Goal: Information Seeking & Learning: Learn about a topic

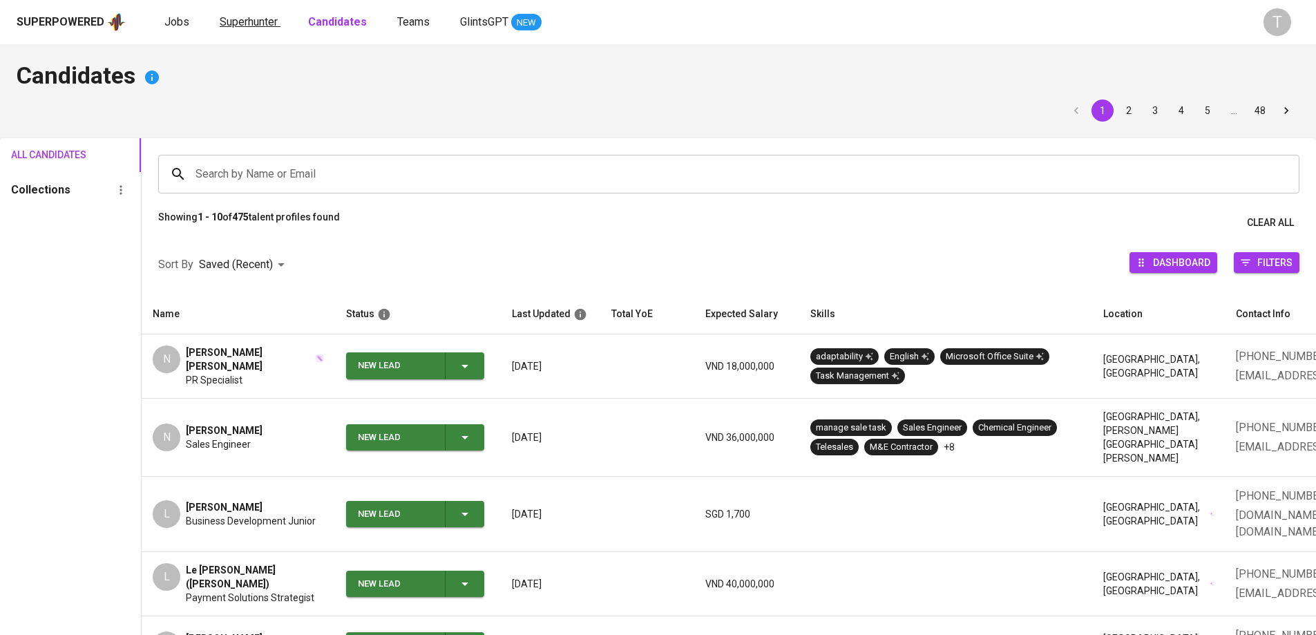
click at [227, 25] on span "Superhunter" at bounding box center [249, 21] width 58 height 13
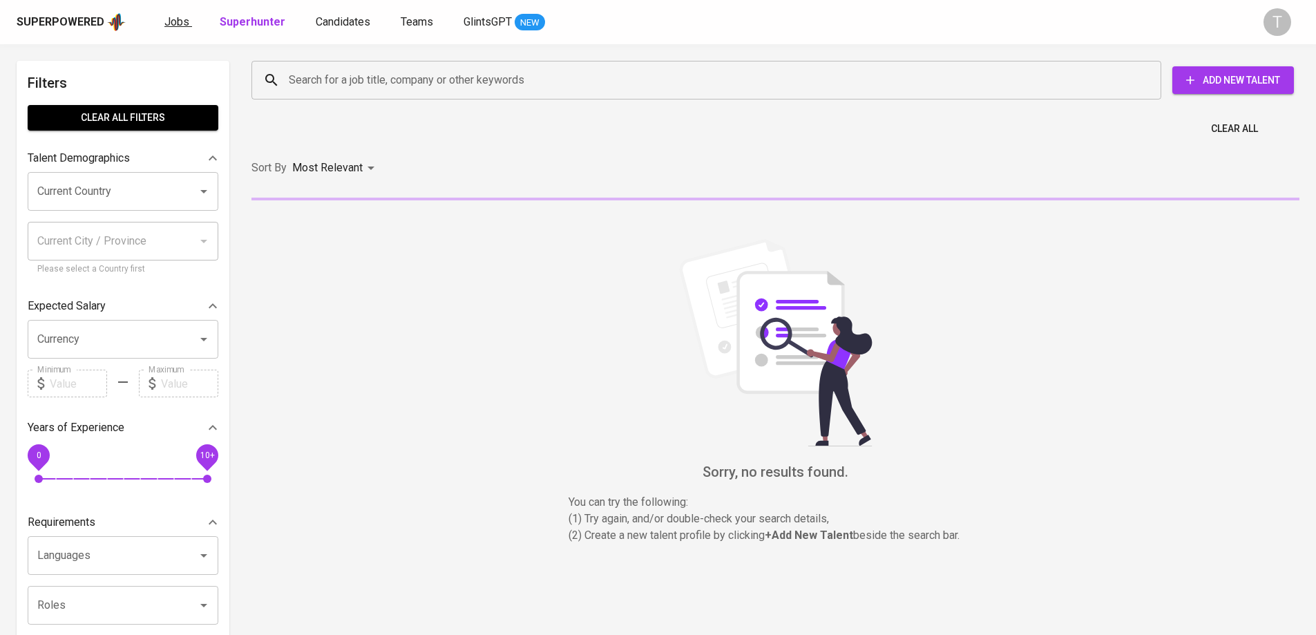
click at [186, 21] on span "Jobs" at bounding box center [176, 21] width 25 height 13
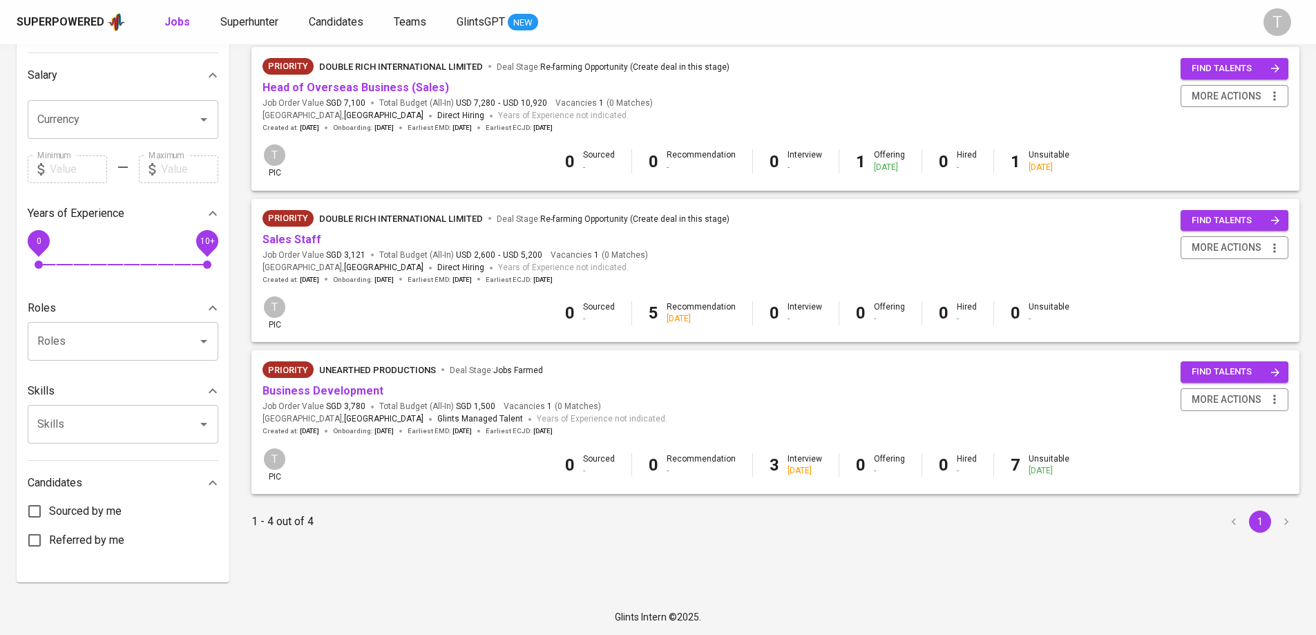
scroll to position [309, 0]
click at [290, 82] on link "Head of Overseas Business (Sales)" at bounding box center [356, 87] width 187 height 13
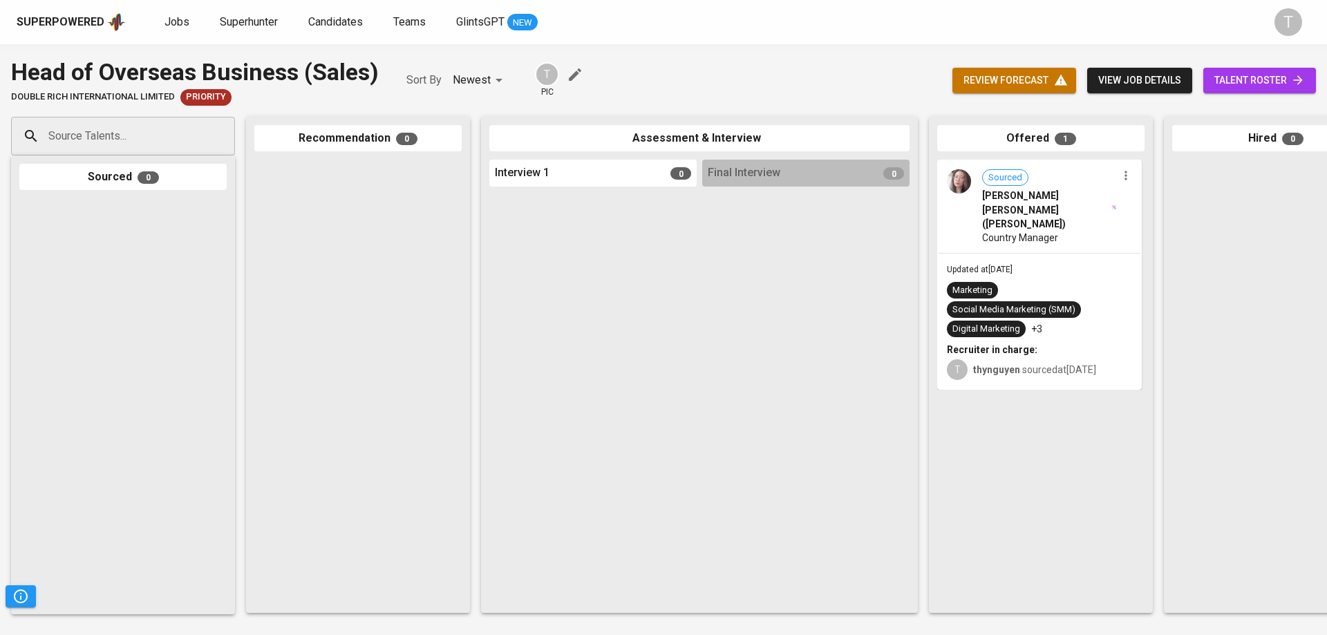
click at [1037, 238] on div "Sourced [PERSON_NAME] [PERSON_NAME] ([PERSON_NAME]) Country Manager" at bounding box center [1039, 206] width 202 height 91
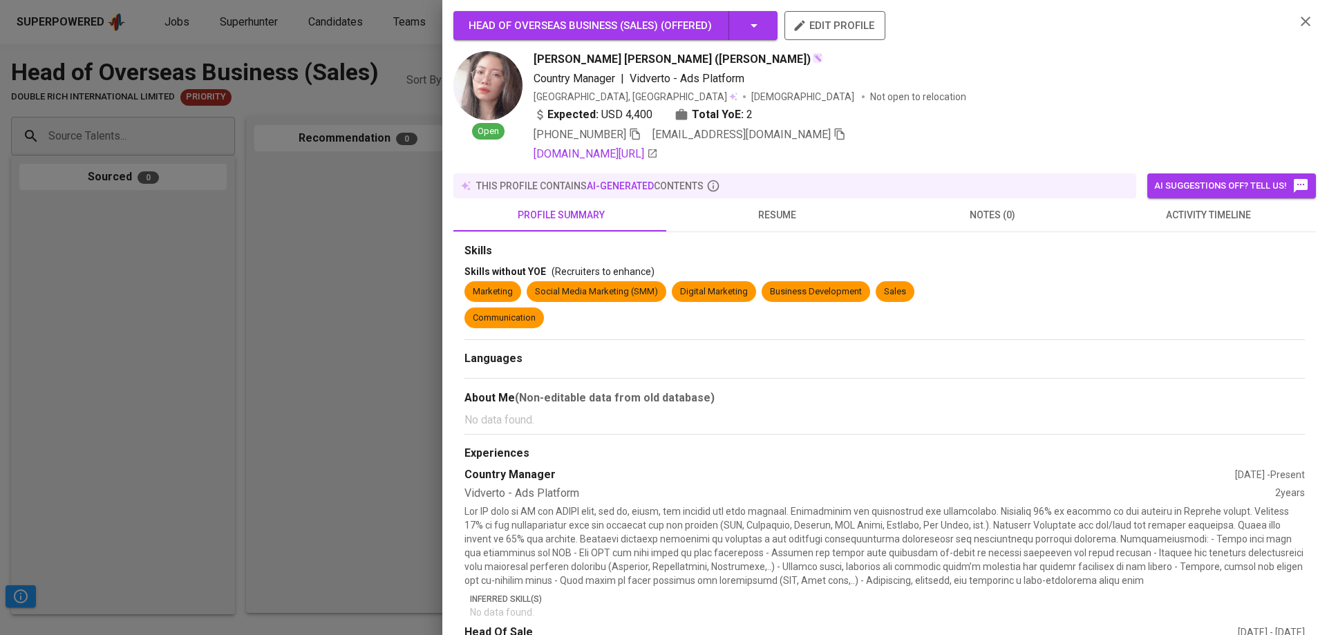
click at [794, 212] on span "resume" at bounding box center [776, 215] width 199 height 17
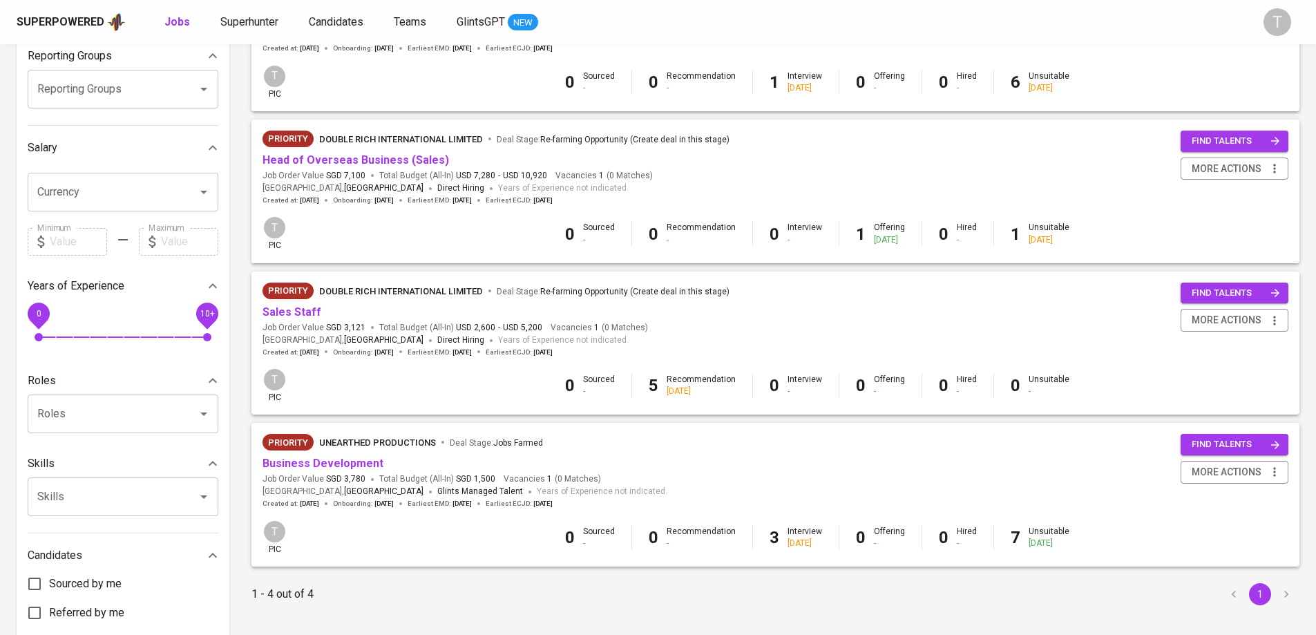
scroll to position [240, 0]
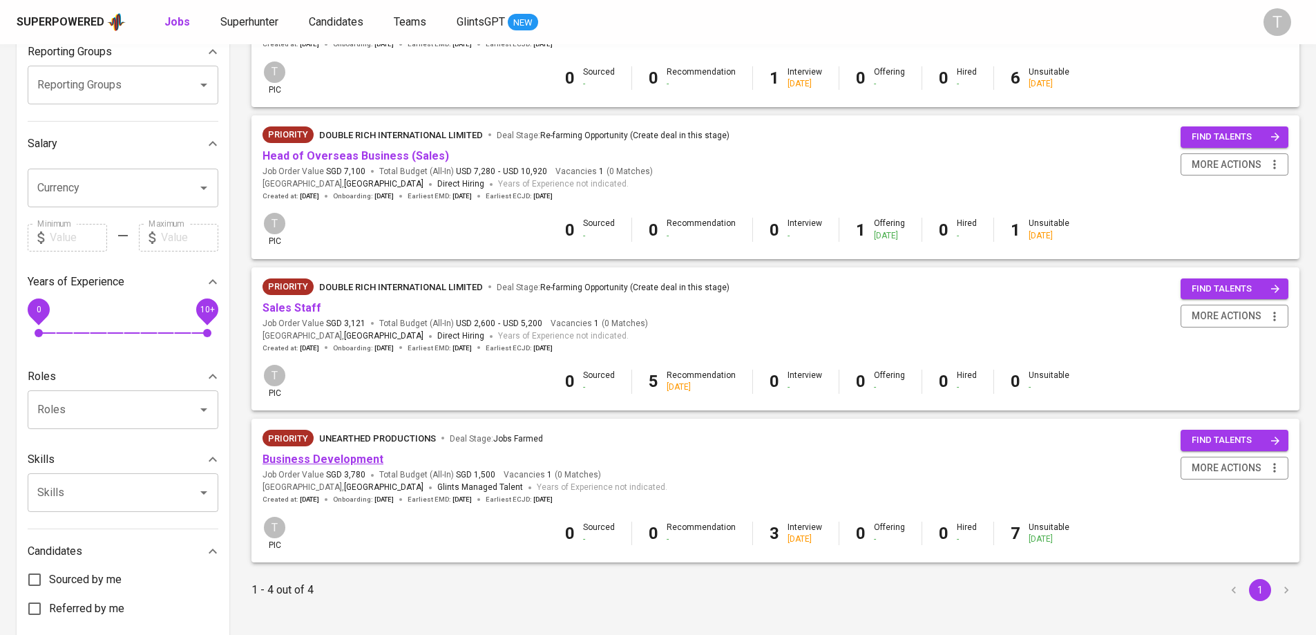
click at [338, 465] on link "Business Development" at bounding box center [323, 459] width 121 height 13
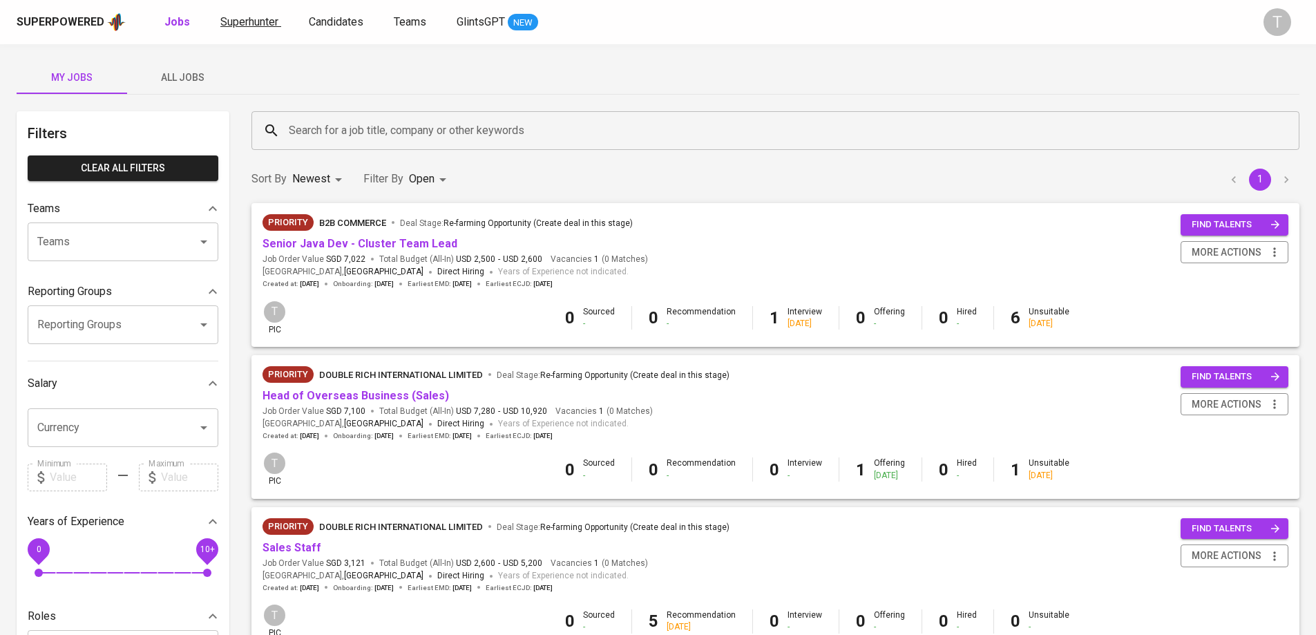
click at [263, 23] on span "Superhunter" at bounding box center [249, 21] width 58 height 13
click at [182, 17] on b "Jobs" at bounding box center [177, 21] width 26 height 13
type input "OPEN"
click at [236, 108] on div "My Jobs All Jobs Filters Clear All filters Teams Teams Teams Reporting Groups R…" at bounding box center [658, 475] width 1316 height 863
click at [204, 78] on span "All Jobs" at bounding box center [182, 77] width 94 height 17
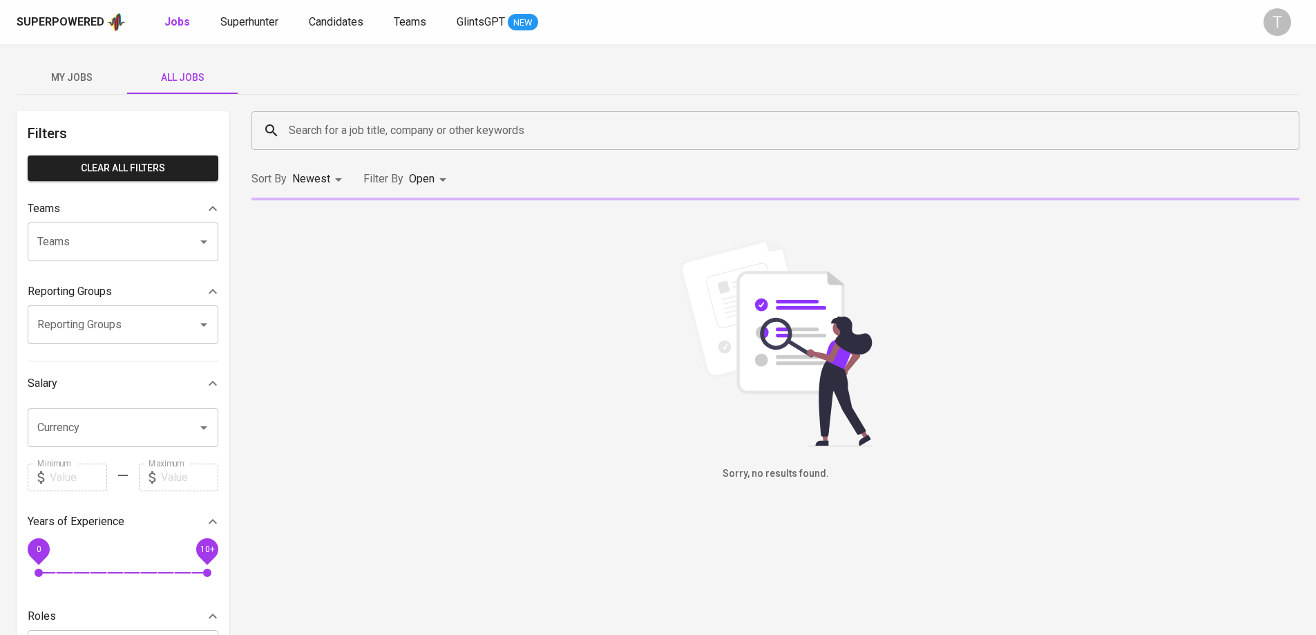
click at [149, 229] on input "Teams" at bounding box center [104, 242] width 140 height 26
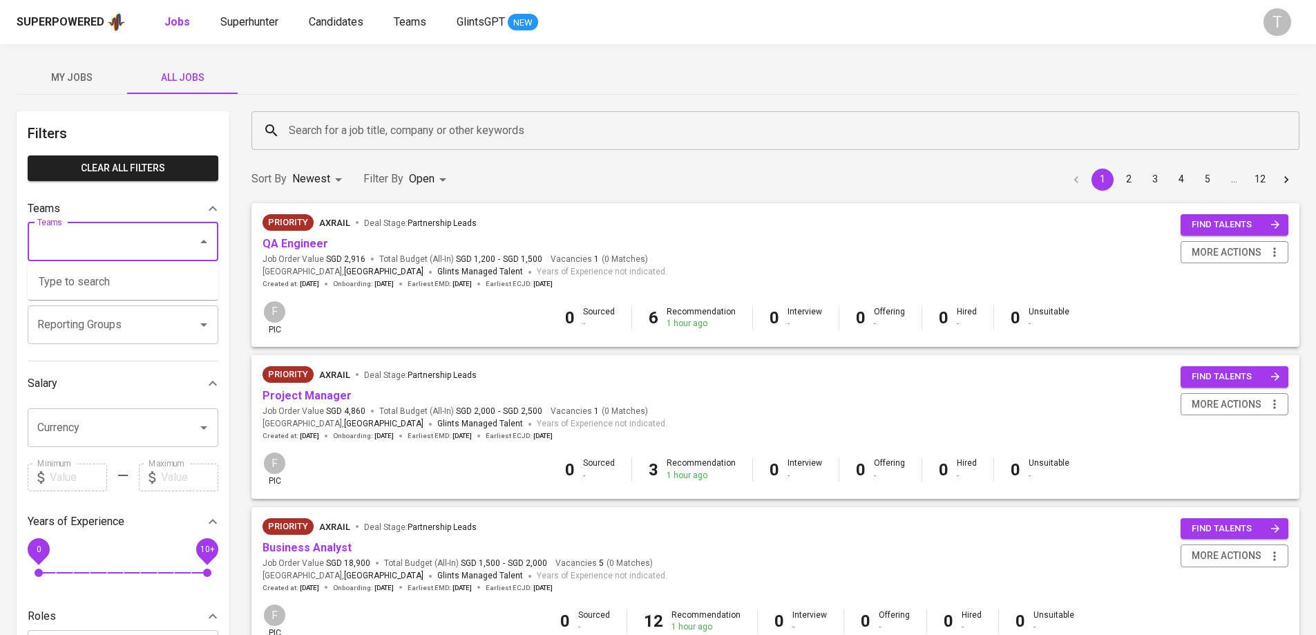
click at [124, 240] on input "Teams" at bounding box center [104, 242] width 140 height 26
type input "ka"
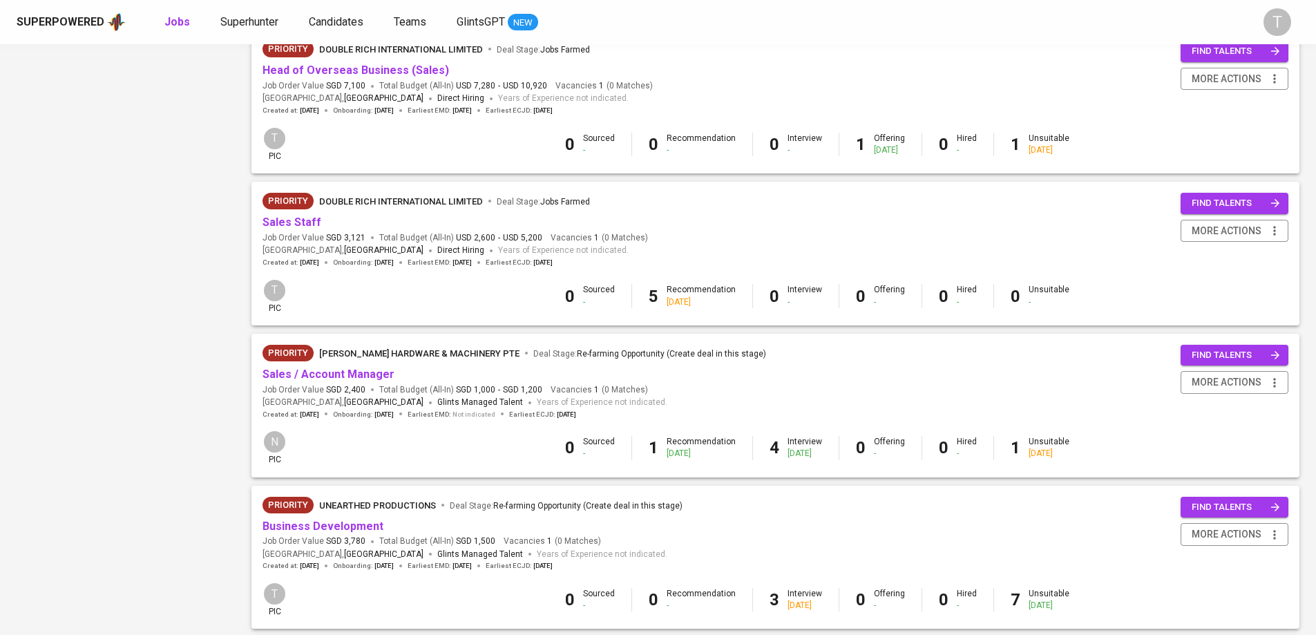
scroll to position [898, 0]
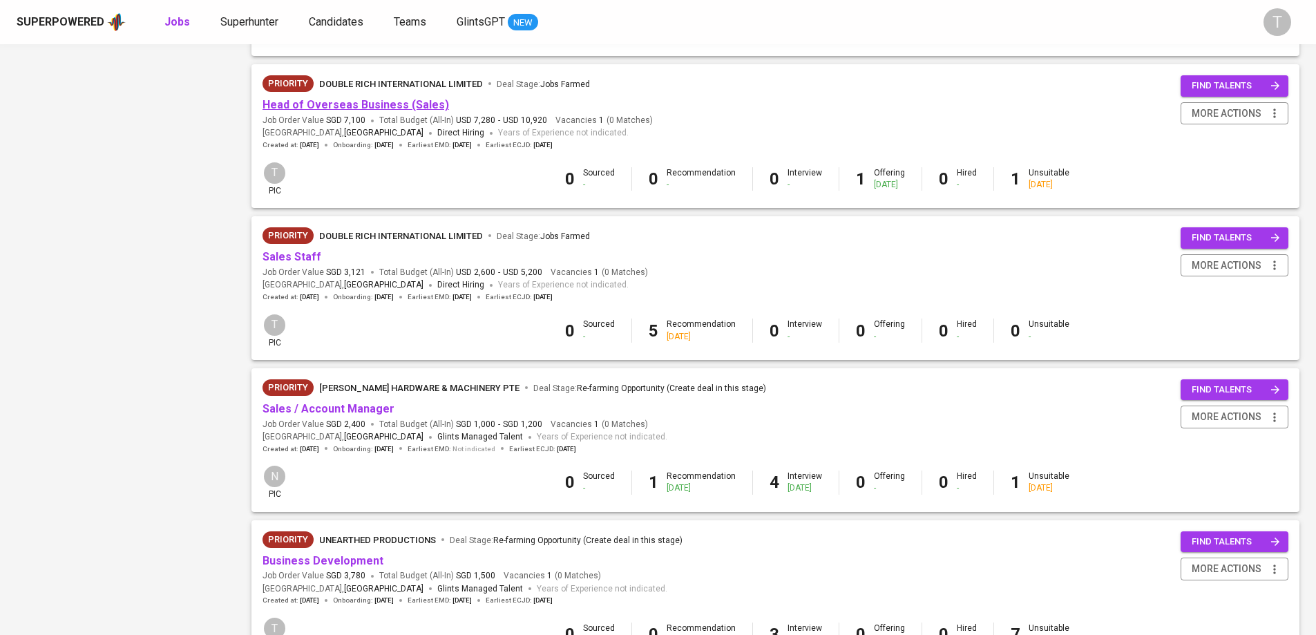
click at [383, 106] on link "Head of Overseas Business (Sales)" at bounding box center [356, 104] width 187 height 13
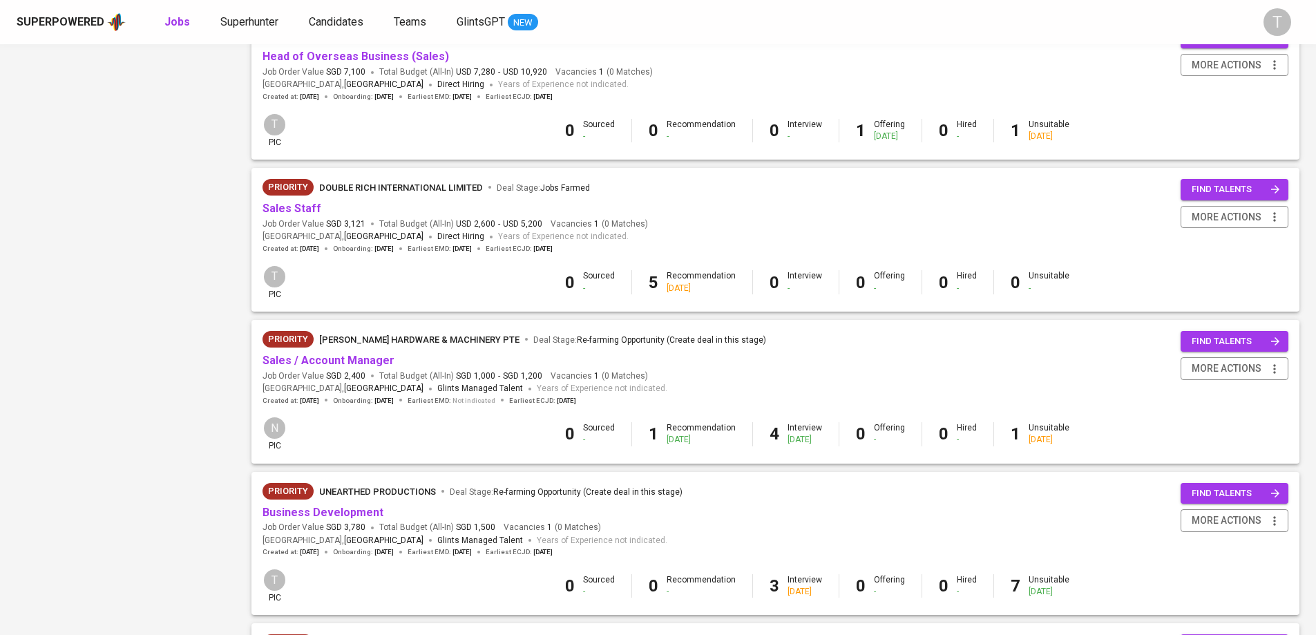
scroll to position [1138, 0]
